Goal: Navigation & Orientation: Find specific page/section

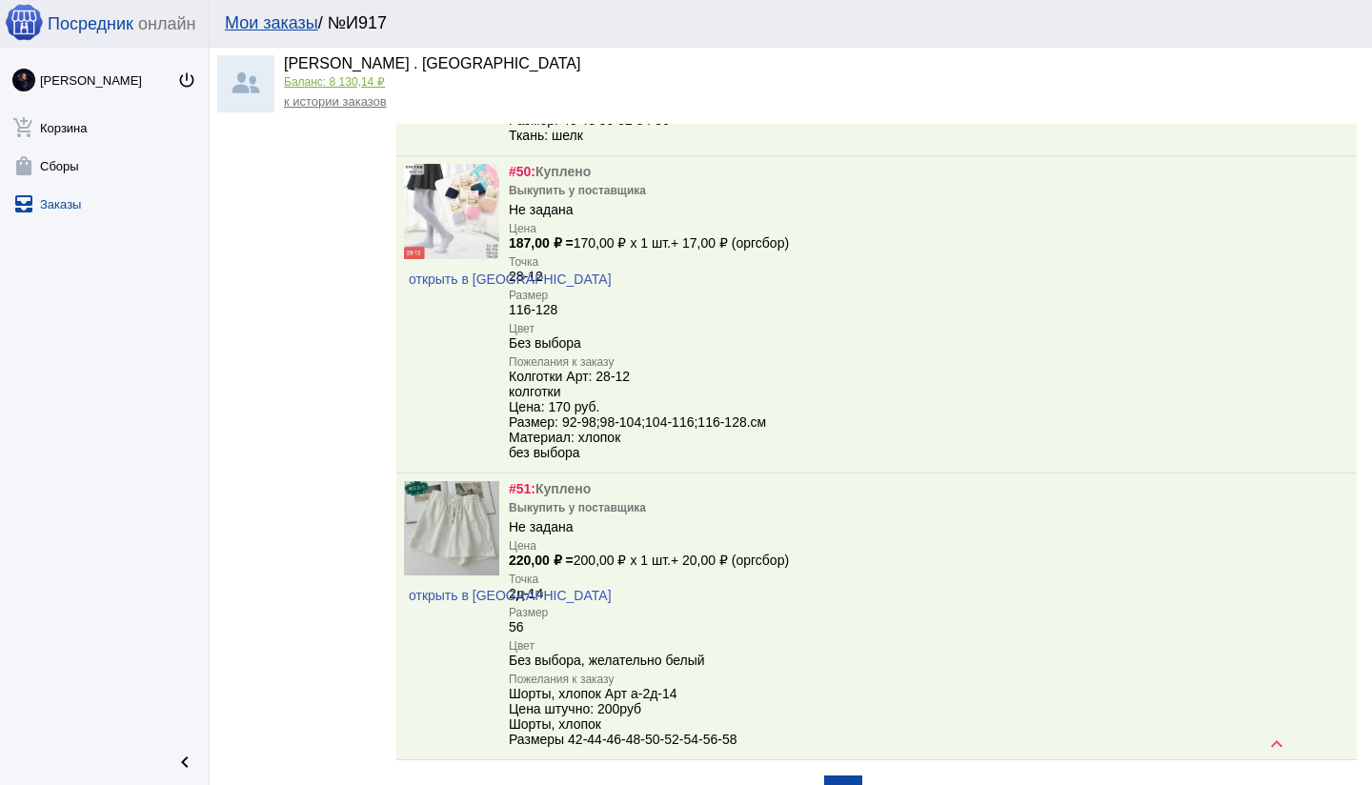
scroll to position [13290, 0]
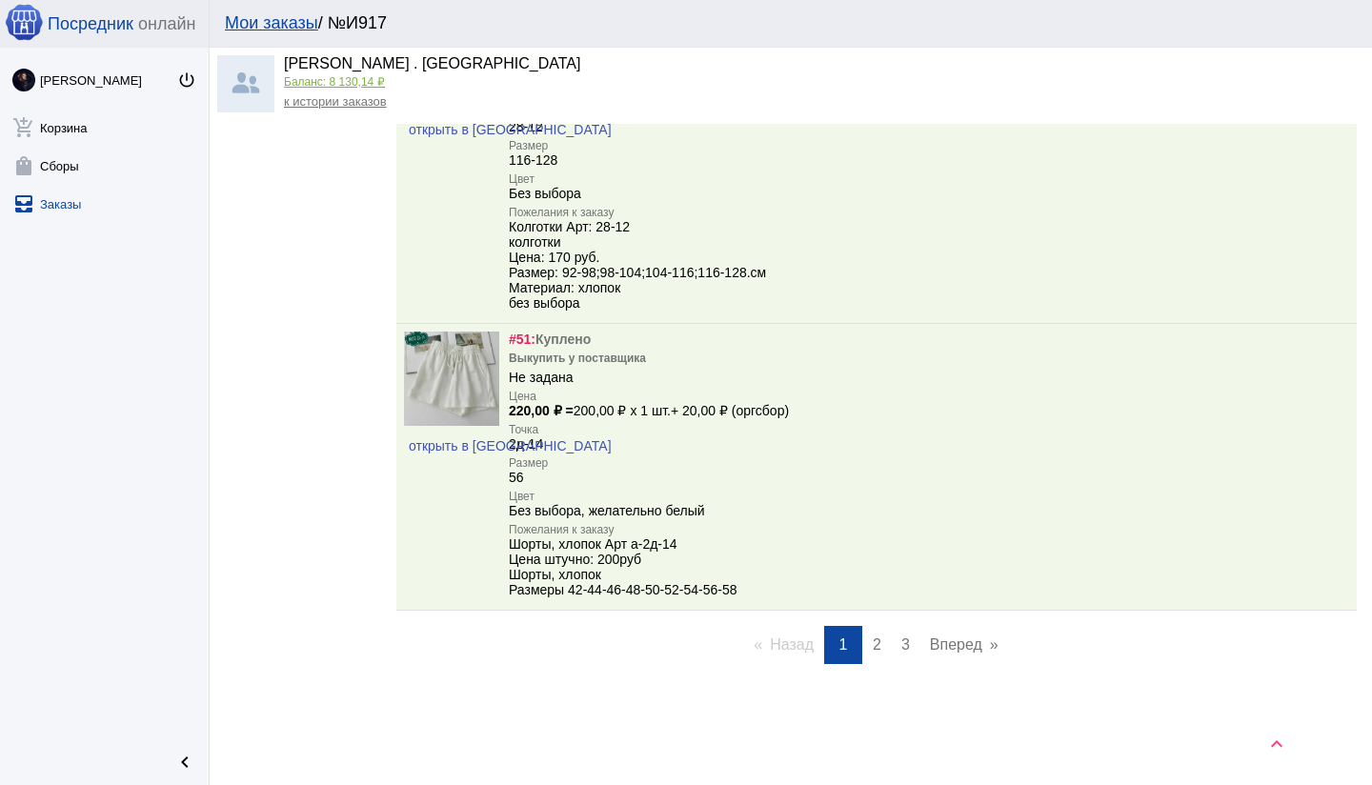
click at [903, 640] on span "3" at bounding box center [906, 645] width 9 height 16
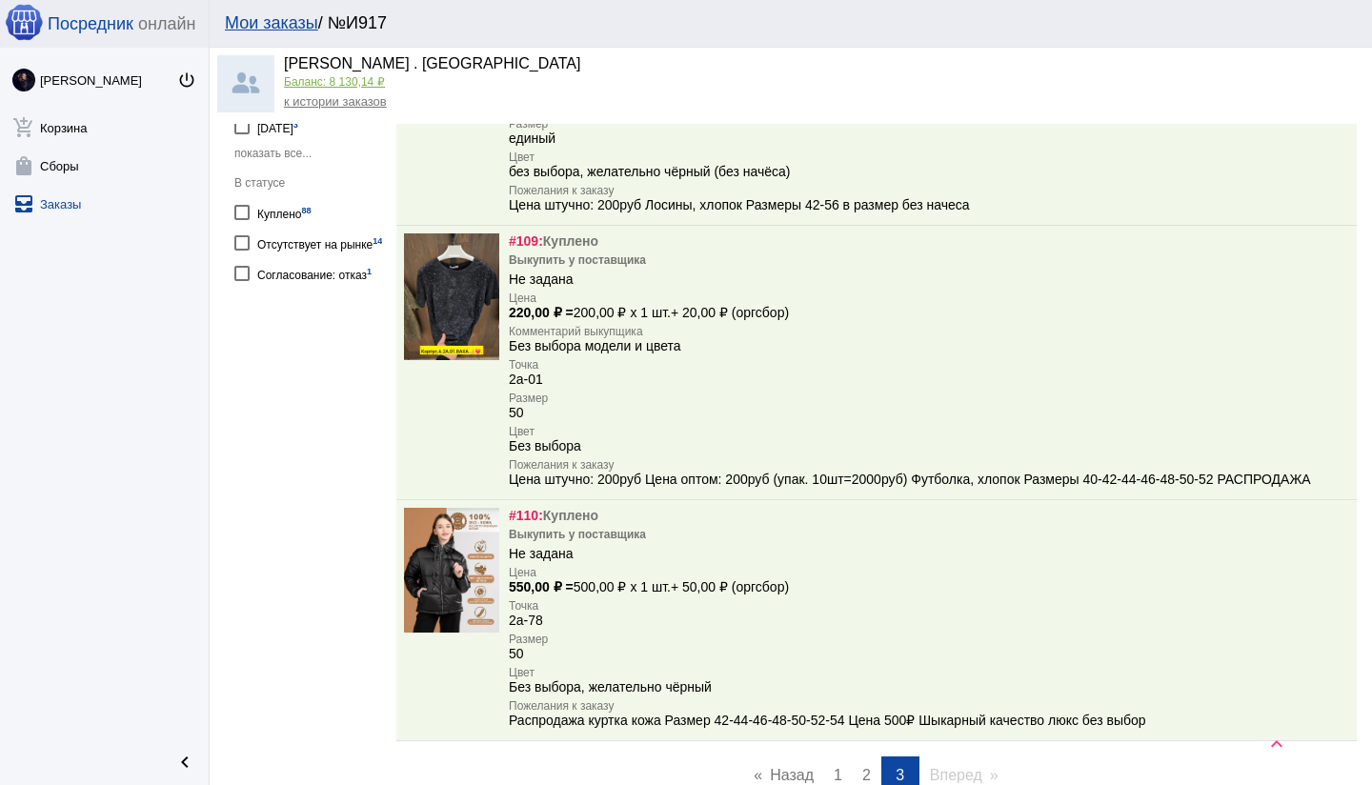
scroll to position [985, 0]
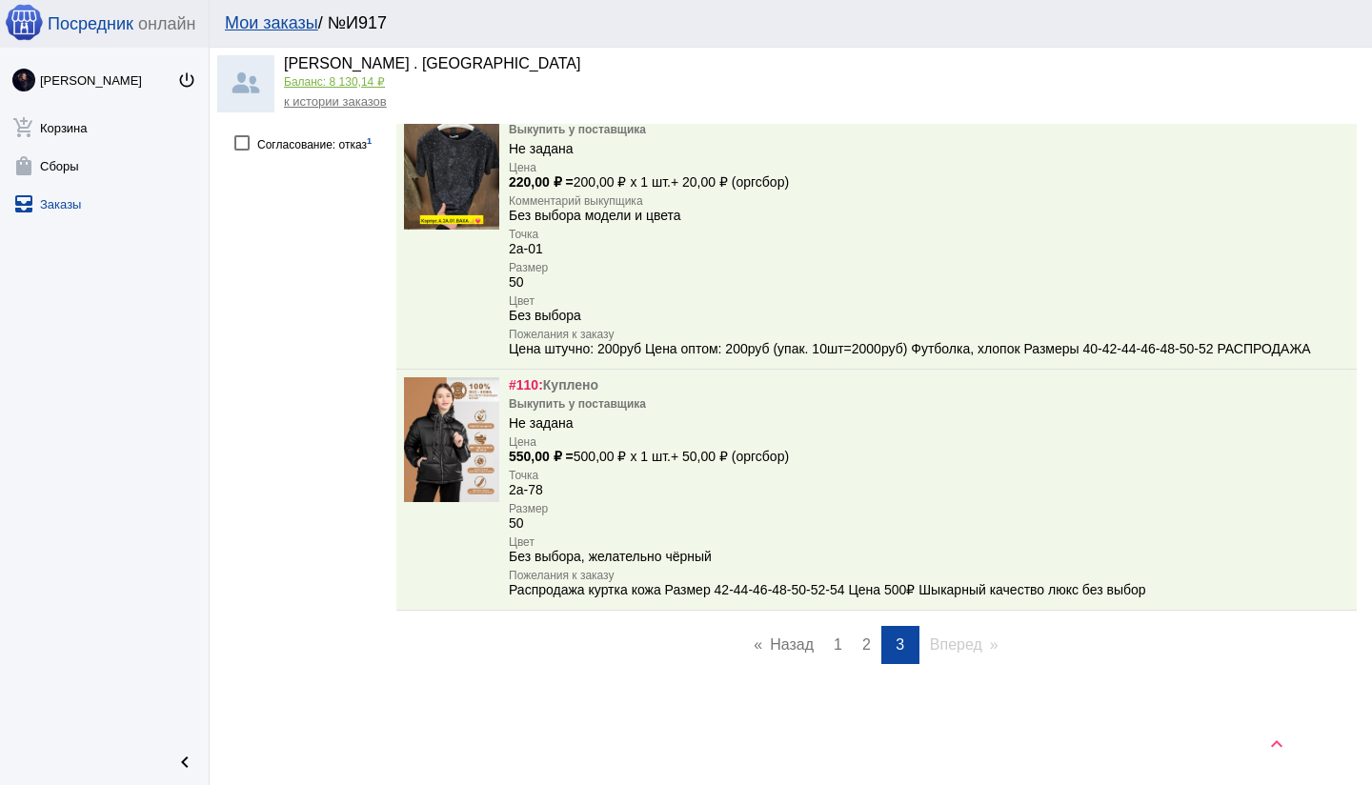
click at [869, 649] on span "2" at bounding box center [867, 645] width 9 height 16
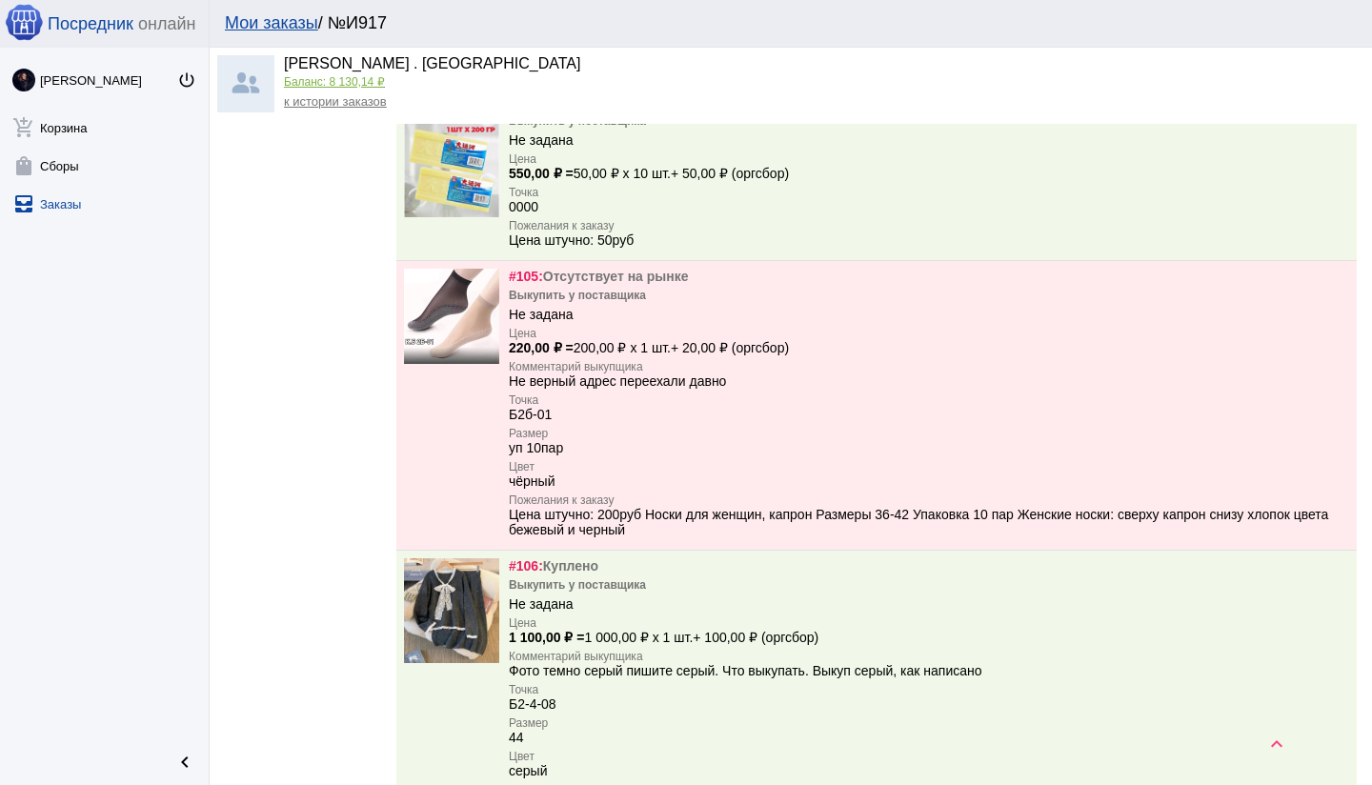
scroll to position [12816, 0]
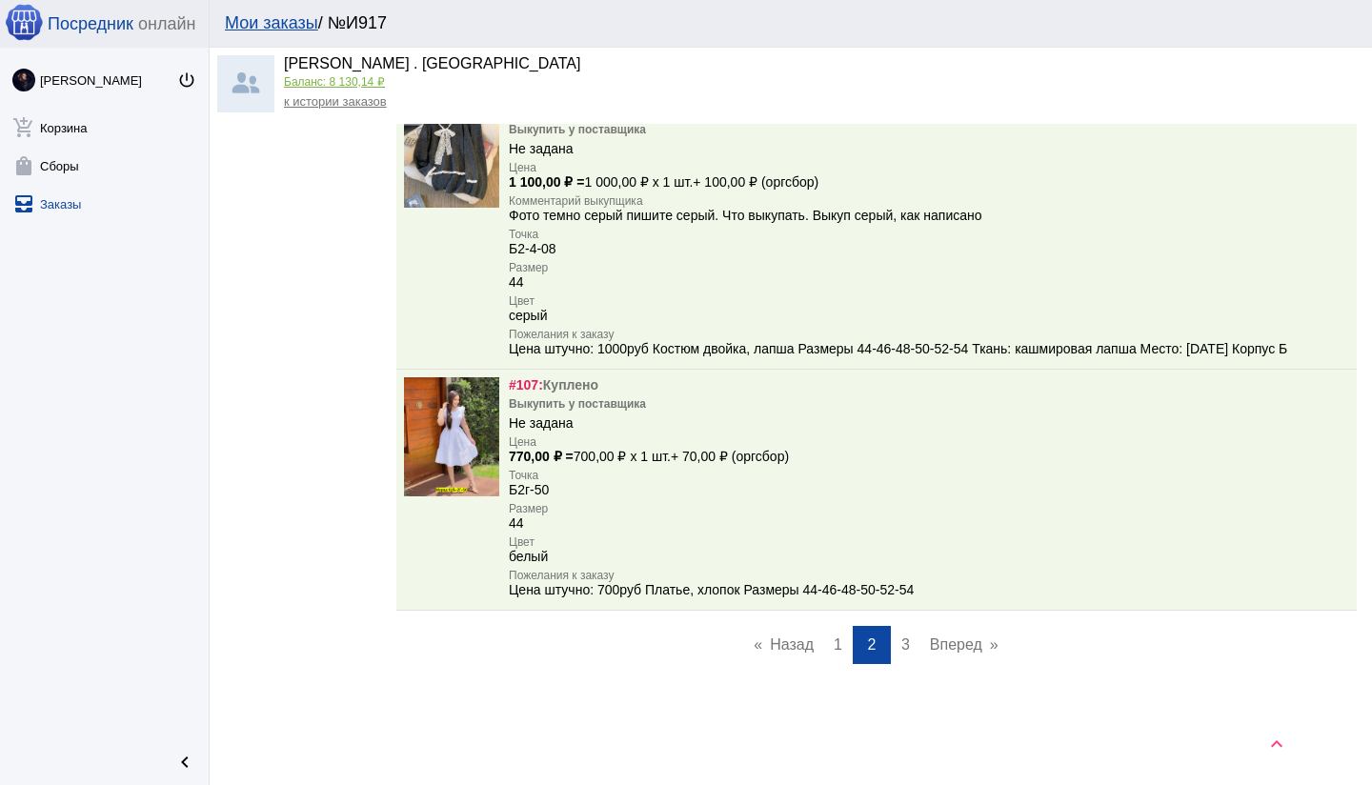
click at [907, 640] on span "3" at bounding box center [906, 645] width 9 height 16
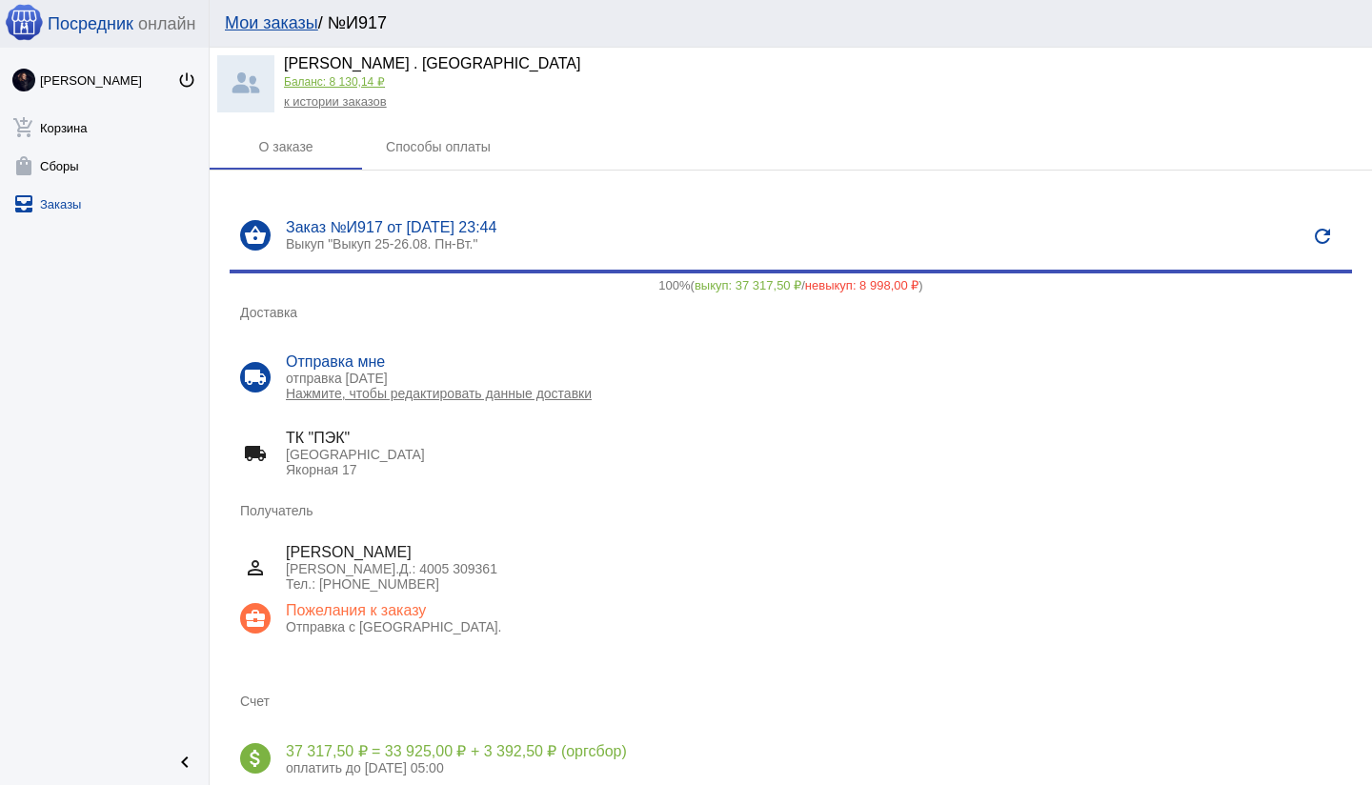
click at [346, 90] on div "Баланс: 8 130,14 ₽" at bounding box center [432, 83] width 296 height 17
click at [347, 83] on link "Баланс: 8 130,14 ₽" at bounding box center [334, 81] width 101 height 13
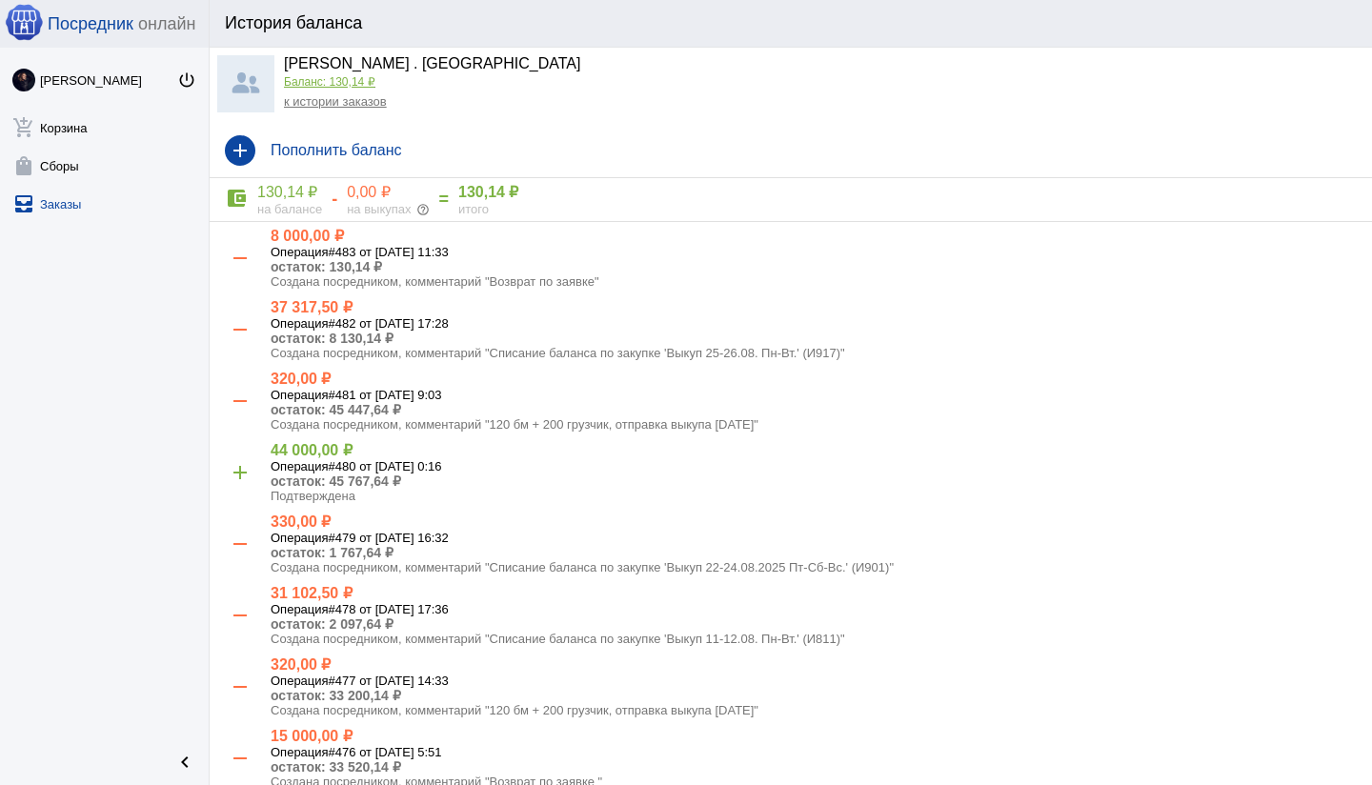
click at [69, 208] on link "all_inbox Заказы" at bounding box center [104, 200] width 209 height 38
